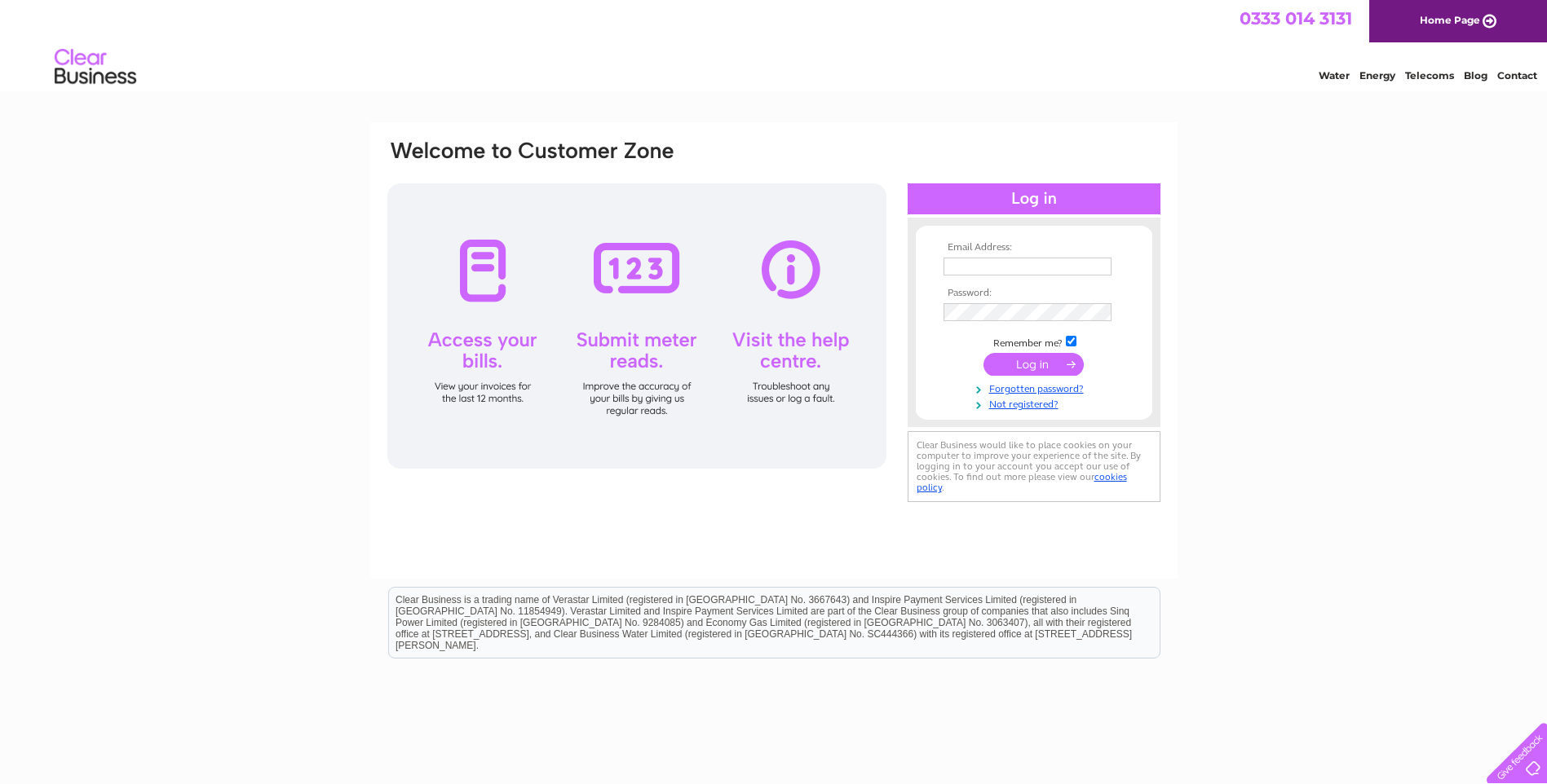
type input "[EMAIL_ADDRESS][DOMAIN_NAME]"
click at [1040, 364] on input "submit" at bounding box center [1034, 364] width 100 height 23
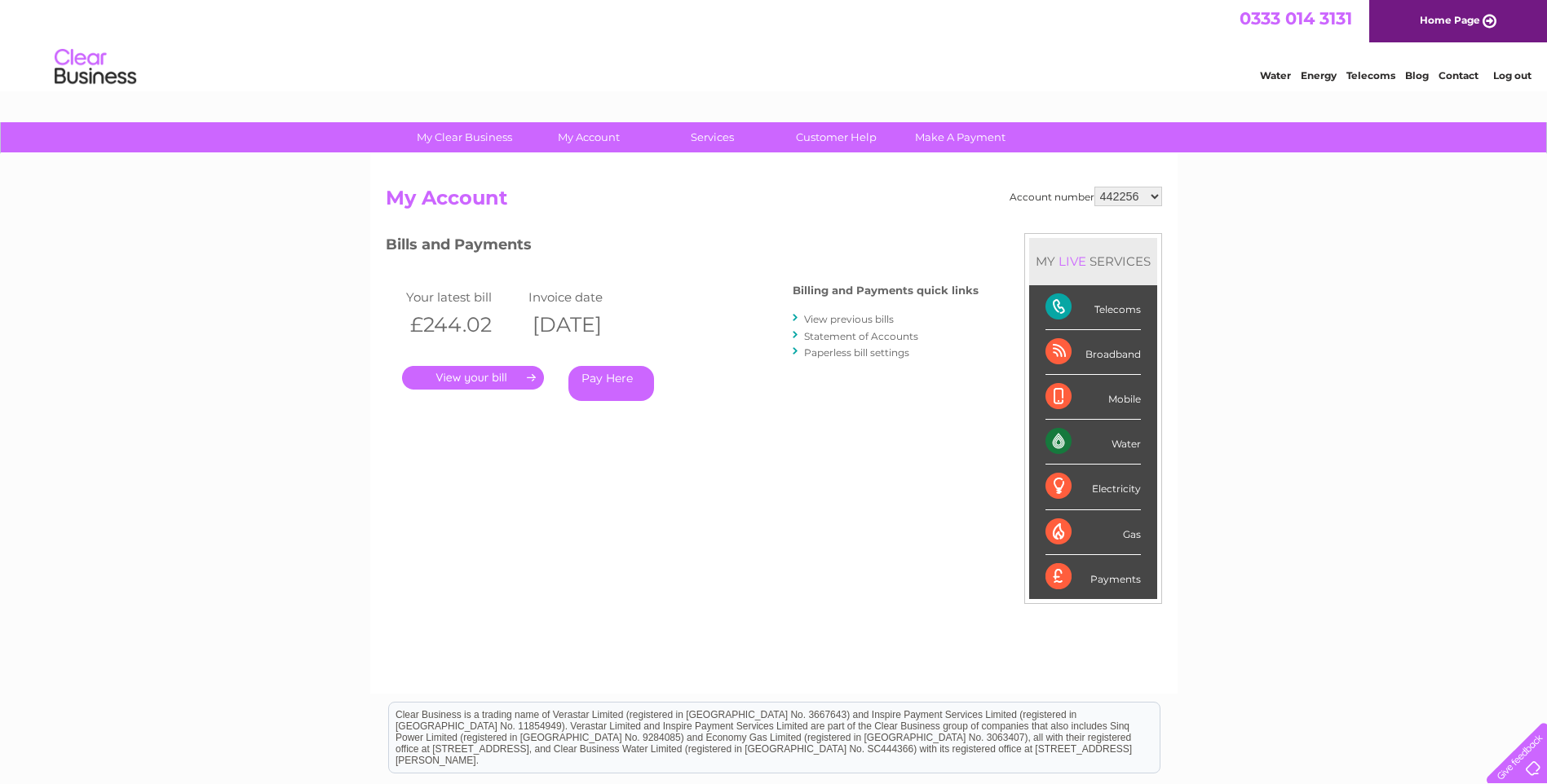
click at [477, 373] on link "." at bounding box center [473, 377] width 142 height 23
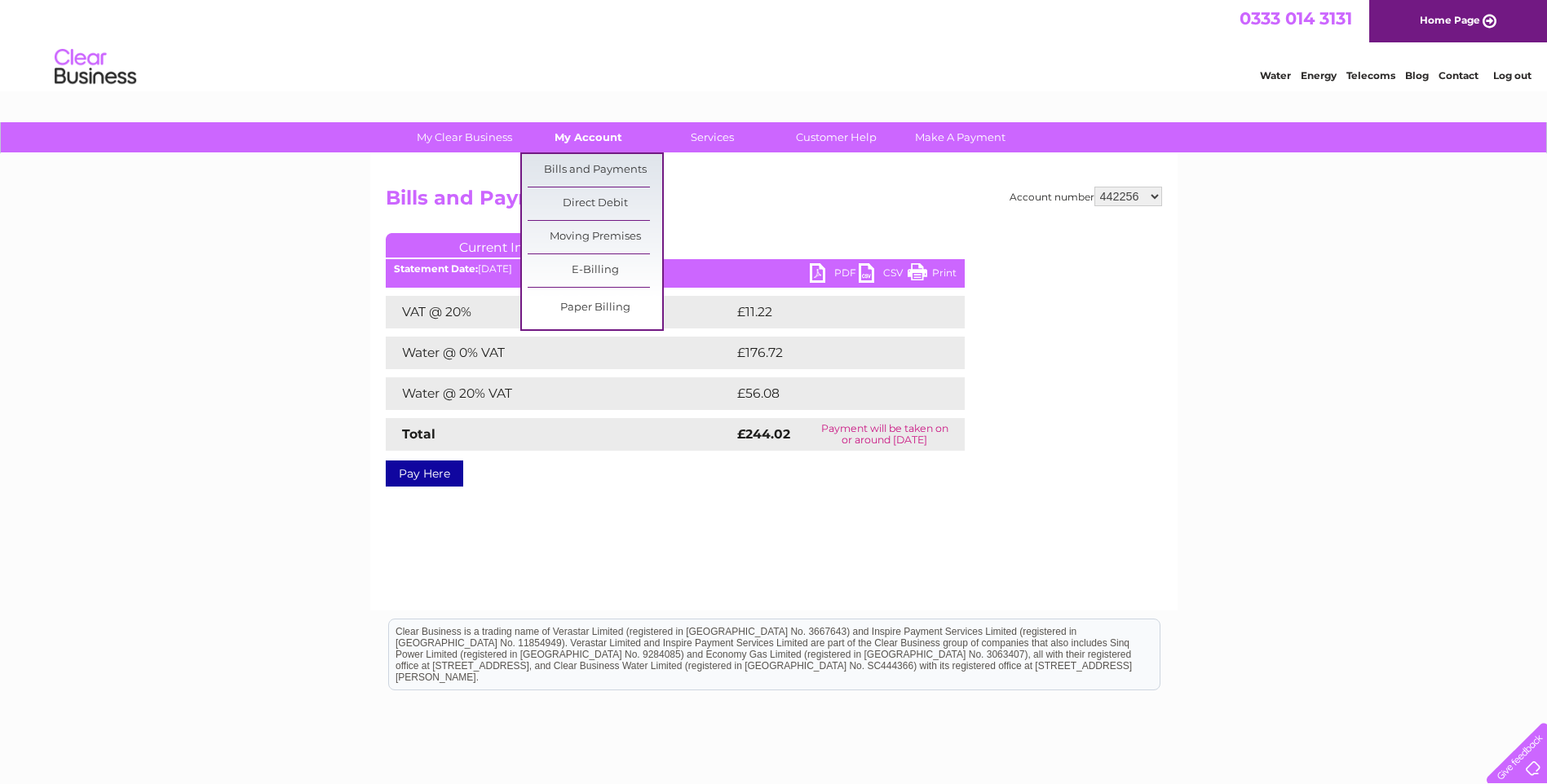
click at [590, 135] on link "My Account" at bounding box center [588, 137] width 134 height 30
click at [575, 172] on link "Bills and Payments" at bounding box center [595, 170] width 134 height 33
